Goal: Task Accomplishment & Management: Use online tool/utility

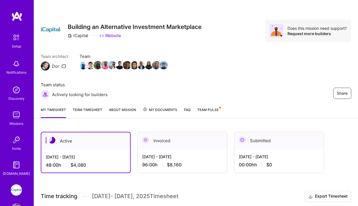
scroll to position [0, 0]
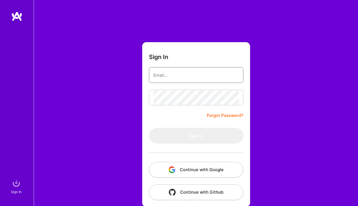
type input "remisobayo@gmail.com"
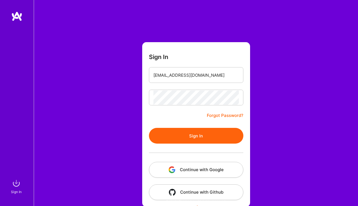
click at [199, 136] on button "Sign In" at bounding box center [196, 136] width 95 height 16
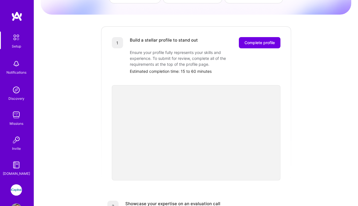
scroll to position [70, 0]
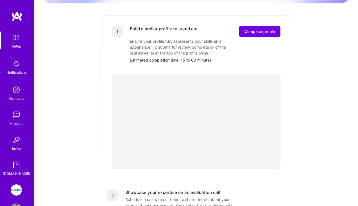
click at [18, 192] on img at bounding box center [16, 190] width 11 height 11
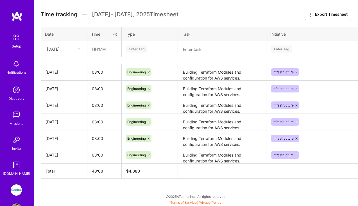
scroll to position [172, 0]
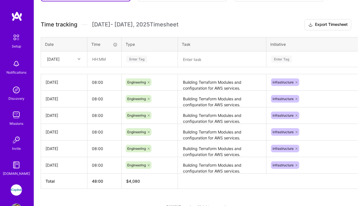
click at [78, 59] on icon at bounding box center [79, 59] width 3 height 3
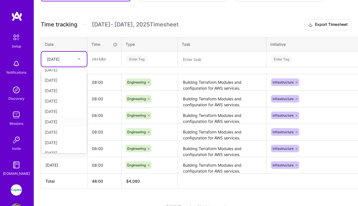
scroll to position [22, 0]
click at [66, 135] on div "Thu, Oct 9" at bounding box center [64, 136] width 46 height 10
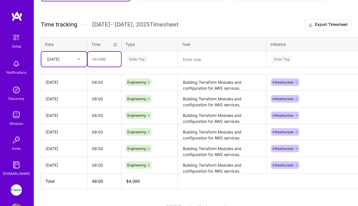
click at [107, 60] on input "text" at bounding box center [104, 59] width 33 height 15
type input "08:00"
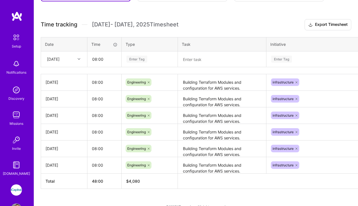
click at [145, 60] on div "Enter Tag" at bounding box center [137, 59] width 21 height 9
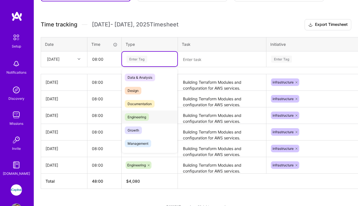
click at [151, 118] on div "Engineering" at bounding box center [149, 117] width 55 height 13
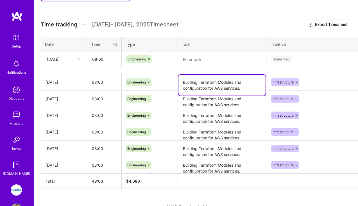
drag, startPoint x: 183, startPoint y: 82, endPoint x: 239, endPoint y: 91, distance: 57.1
click at [239, 91] on textarea "Building Terraform Modules and configuration for AWS services." at bounding box center [222, 85] width 87 height 21
click at [222, 56] on textarea at bounding box center [222, 59] width 87 height 15
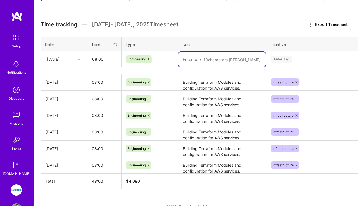
paste textarea "Building Terraform Modules and configuration for AWS services."
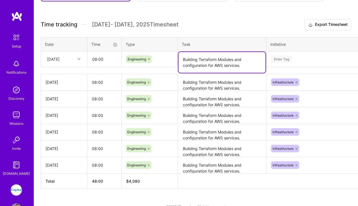
type textarea "Building Terraform Modules and configuration for AWS services."
click at [289, 60] on div "Enter Tag" at bounding box center [282, 59] width 21 height 9
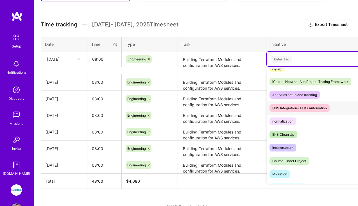
scroll to position [189, 0]
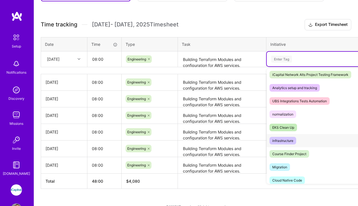
click at [295, 140] on span "infrastructure" at bounding box center [283, 141] width 27 height 8
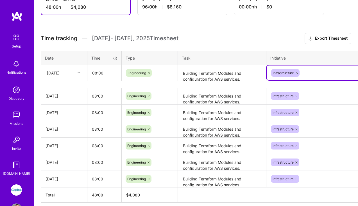
scroll to position [158, 31]
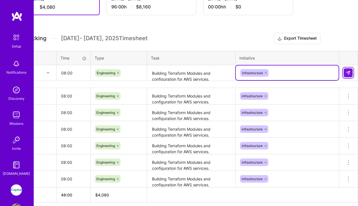
click at [349, 74] on img at bounding box center [348, 73] width 5 height 5
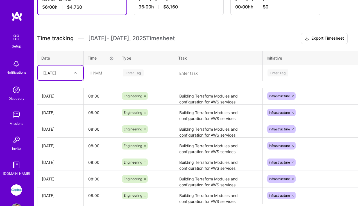
scroll to position [158, 0]
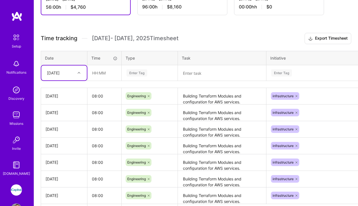
click at [80, 73] on div at bounding box center [79, 72] width 9 height 7
click at [62, 148] on div "Fri, Oct 10" at bounding box center [64, 150] width 46 height 10
click at [105, 73] on input "text" at bounding box center [104, 73] width 33 height 15
type input "08:00"
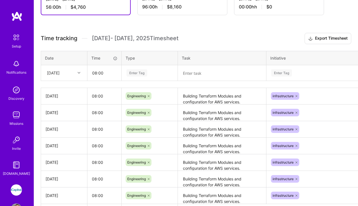
click at [145, 73] on div "Enter Tag" at bounding box center [137, 73] width 21 height 9
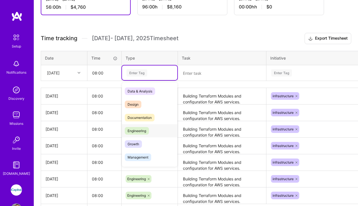
click at [152, 130] on div "Engineering" at bounding box center [149, 130] width 55 height 13
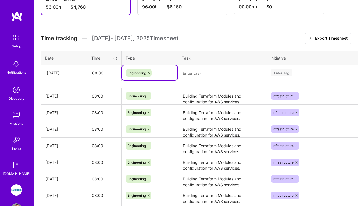
click at [206, 72] on textarea at bounding box center [222, 73] width 87 height 15
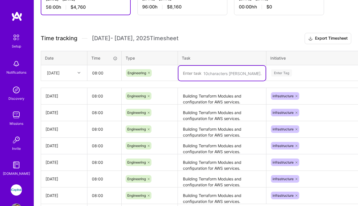
paste textarea "Building Terraform Modules and configuration for AWS services."
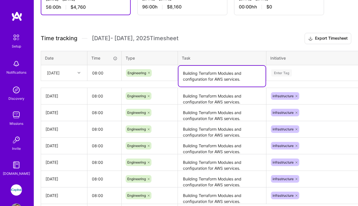
type textarea "Building Terraform Modules and configuration for AWS services."
click at [292, 76] on div "Enter Tag" at bounding box center [282, 73] width 21 height 9
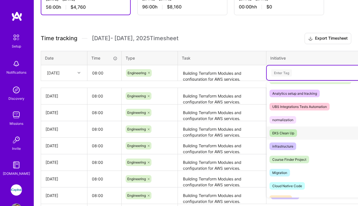
scroll to position [198, 0]
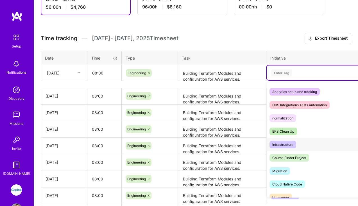
click at [295, 144] on span "infrastructure" at bounding box center [283, 145] width 27 height 8
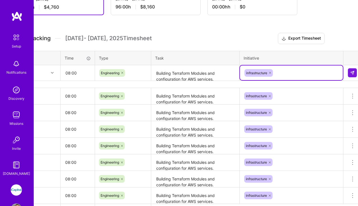
scroll to position [158, 31]
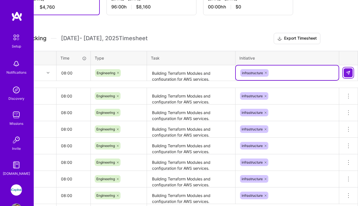
click at [349, 73] on img at bounding box center [348, 73] width 5 height 5
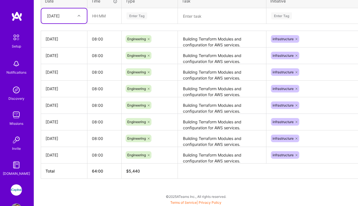
scroll to position [70, 0]
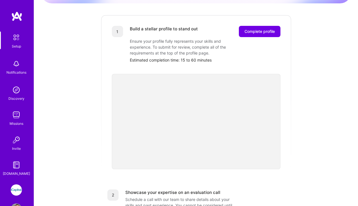
scroll to position [20, 0]
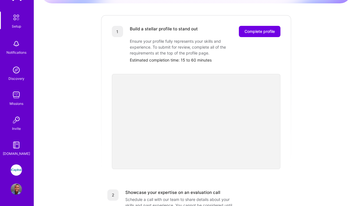
click at [18, 169] on img at bounding box center [16, 170] width 11 height 11
